Goal: Task Accomplishment & Management: Use online tool/utility

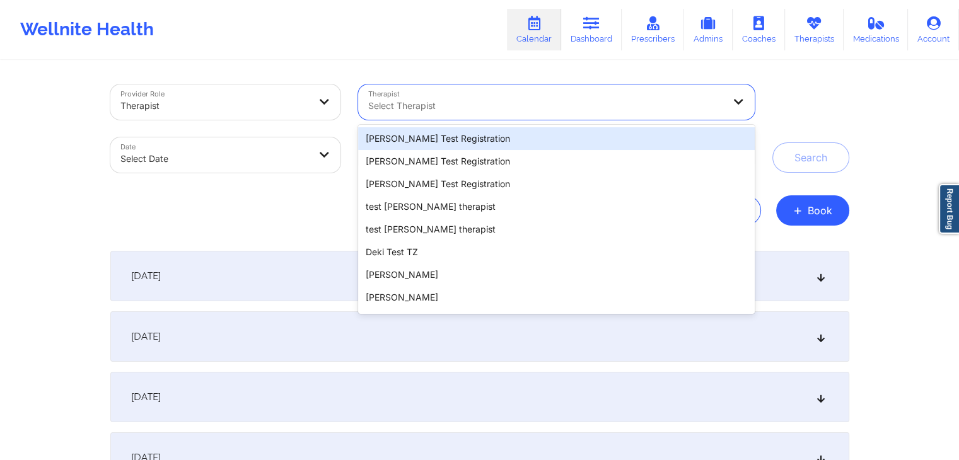
click at [427, 107] on div at bounding box center [545, 105] width 355 height 15
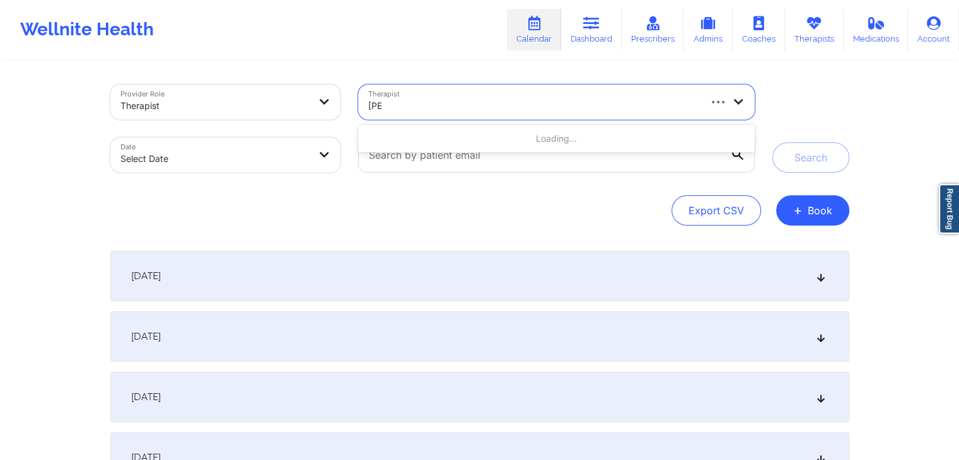
type input "beve"
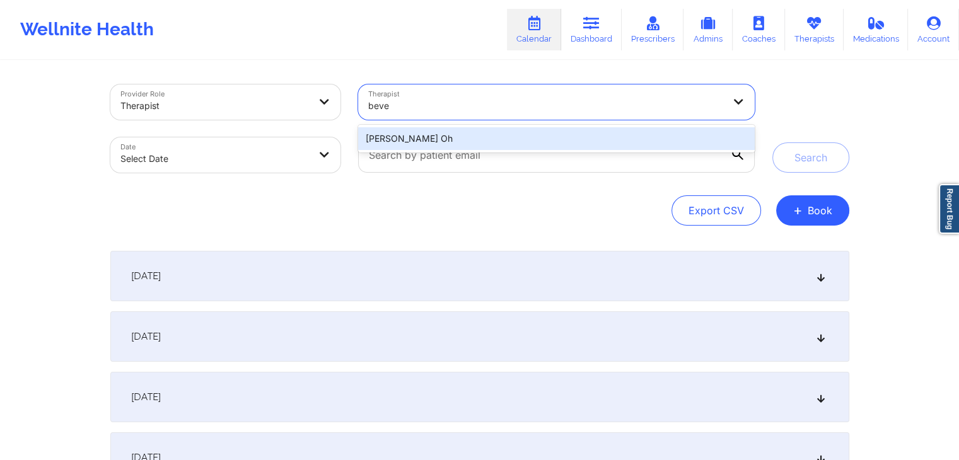
click at [461, 148] on div "[PERSON_NAME] Oh" at bounding box center [556, 138] width 396 height 23
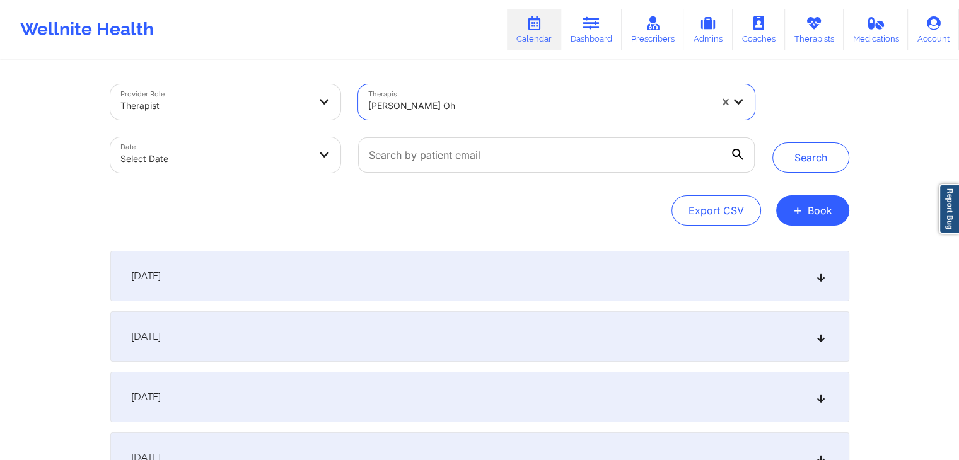
click at [277, 151] on body "Wellnite Health Calendar Dashboard Prescribers Admins Coaches Therapists Medica…" at bounding box center [479, 230] width 959 height 460
select select "2025-8"
select select "2025-9"
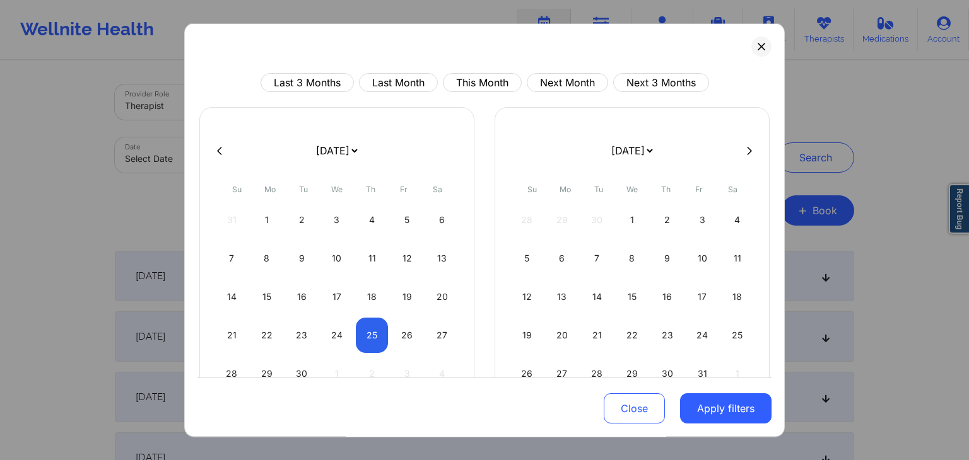
click at [222, 147] on button at bounding box center [219, 150] width 13 height 11
select select "2025-7"
select select "2025-8"
click at [233, 298] on div "10" at bounding box center [232, 296] width 32 height 35
select select "2025-7"
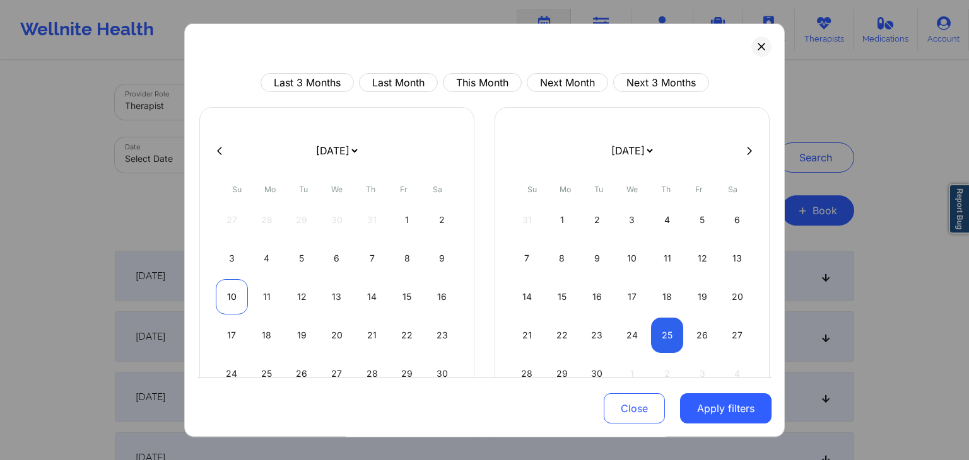
select select "2025-8"
select select "2025-7"
select select "2025-8"
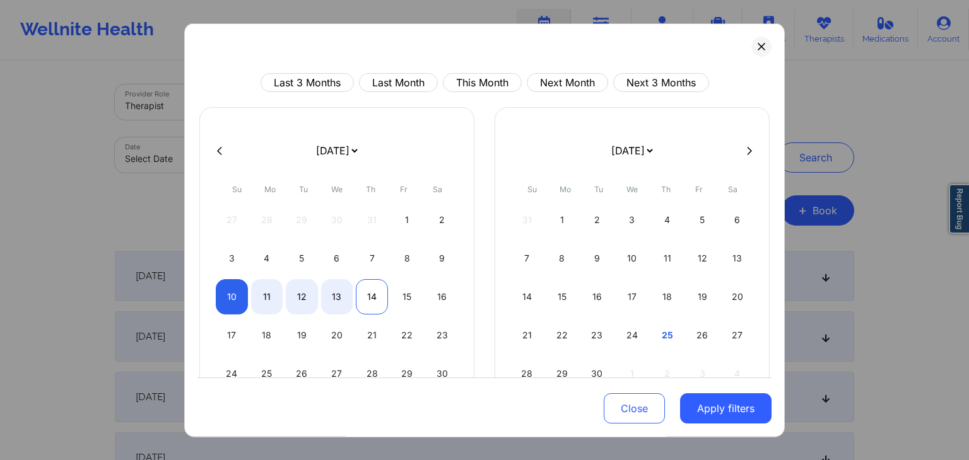
click at [378, 294] on div "14" at bounding box center [372, 296] width 32 height 35
select select "2025-7"
select select "2025-8"
click at [704, 412] on button "Apply filters" at bounding box center [725, 409] width 91 height 30
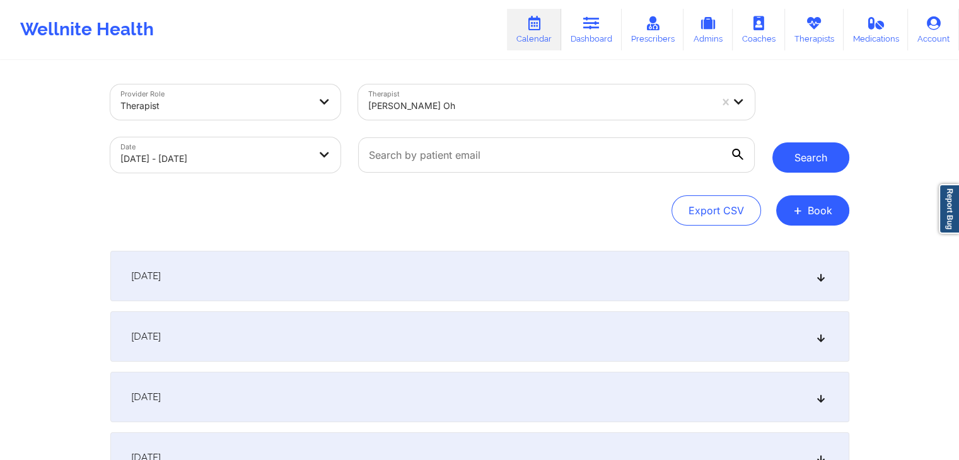
click at [807, 161] on button "Search" at bounding box center [810, 158] width 77 height 30
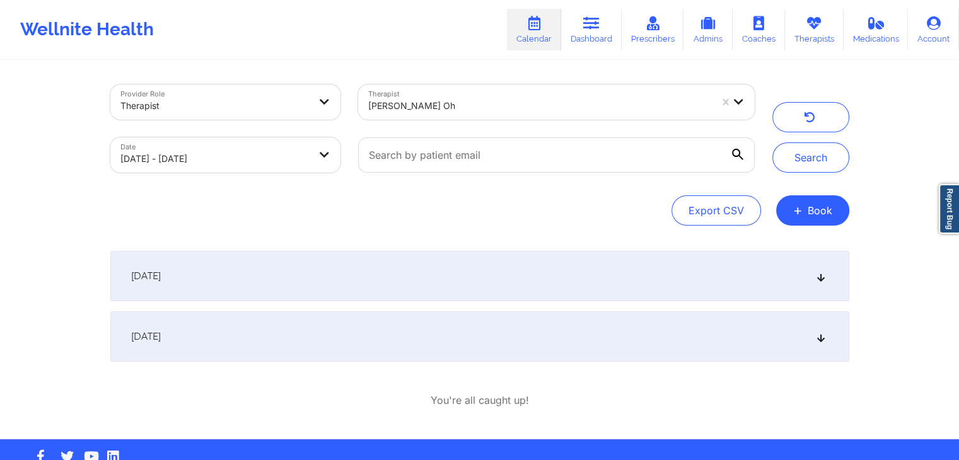
click at [528, 268] on div "[DATE]" at bounding box center [479, 276] width 739 height 50
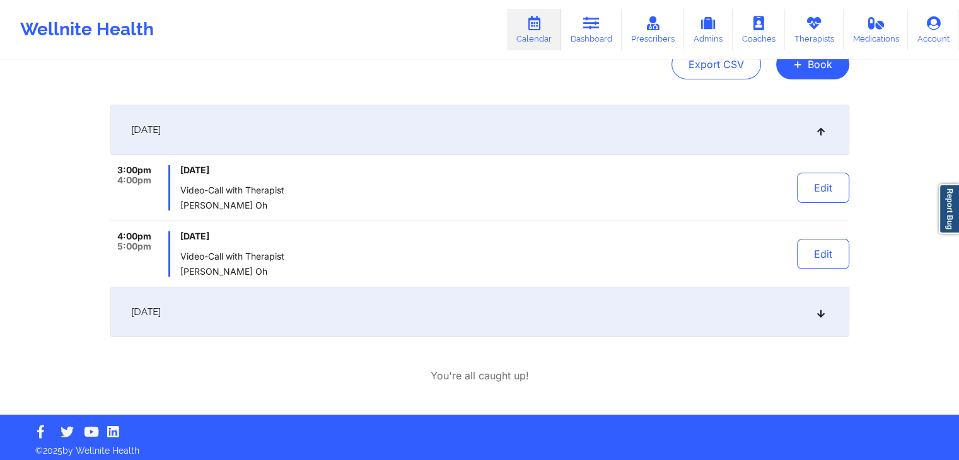
scroll to position [148, 0]
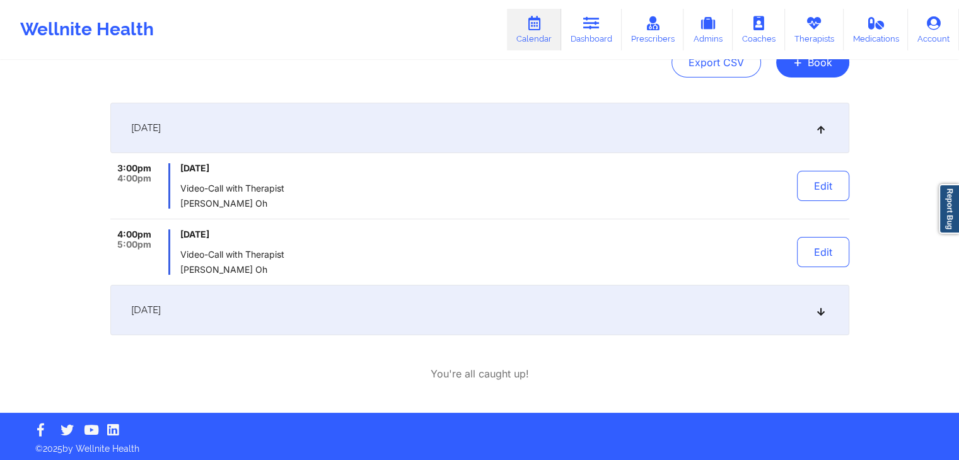
click at [516, 322] on div "[DATE]" at bounding box center [479, 310] width 739 height 50
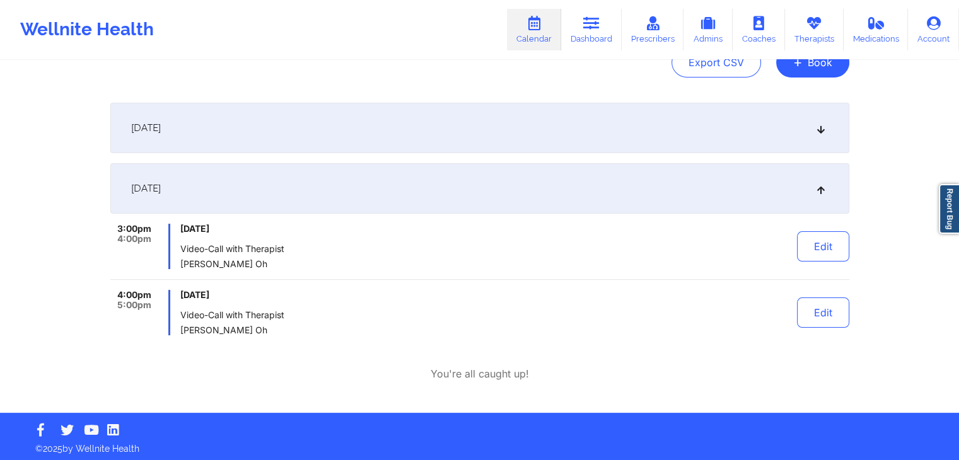
click at [566, 117] on div "[DATE]" at bounding box center [479, 128] width 739 height 50
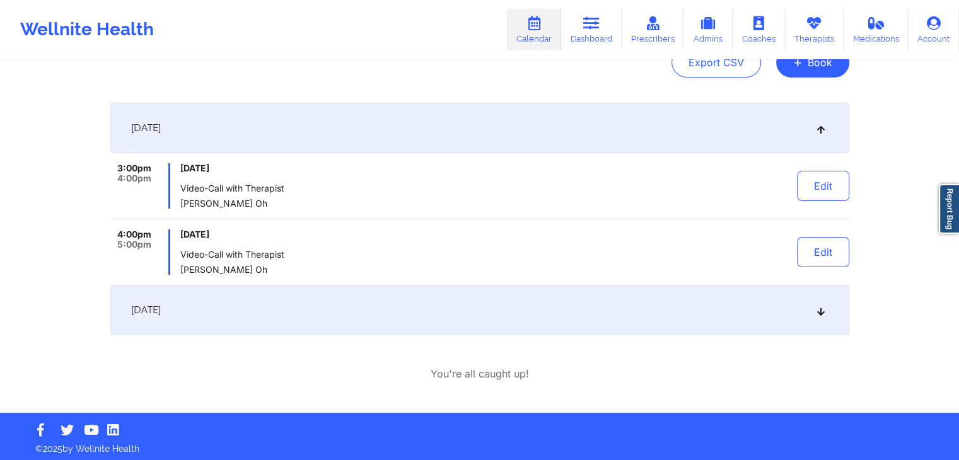
click at [440, 312] on div "[DATE]" at bounding box center [479, 310] width 739 height 50
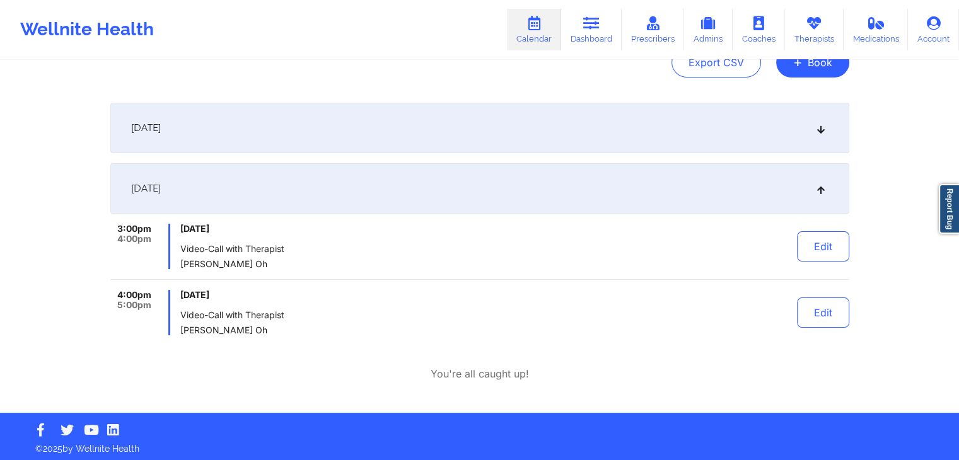
click at [468, 105] on div "[DATE]" at bounding box center [479, 128] width 739 height 50
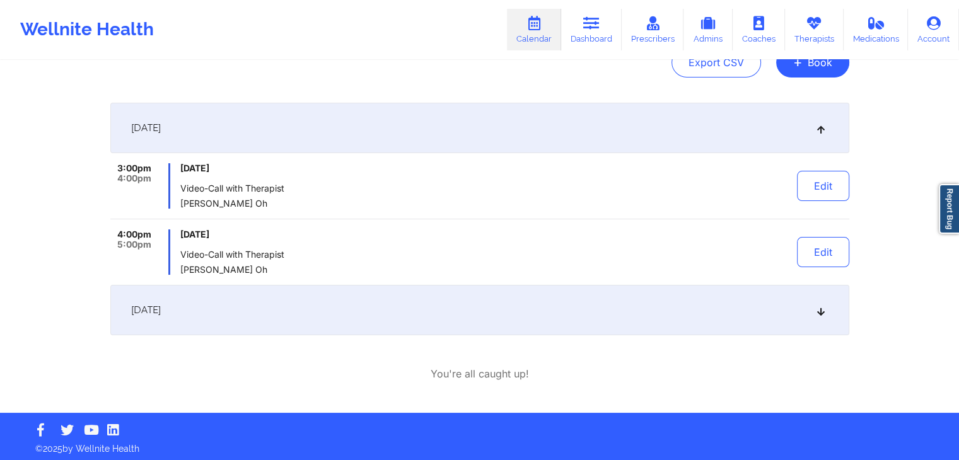
click at [371, 306] on div "[DATE]" at bounding box center [479, 310] width 739 height 50
